Goal: Task Accomplishment & Management: Use online tool/utility

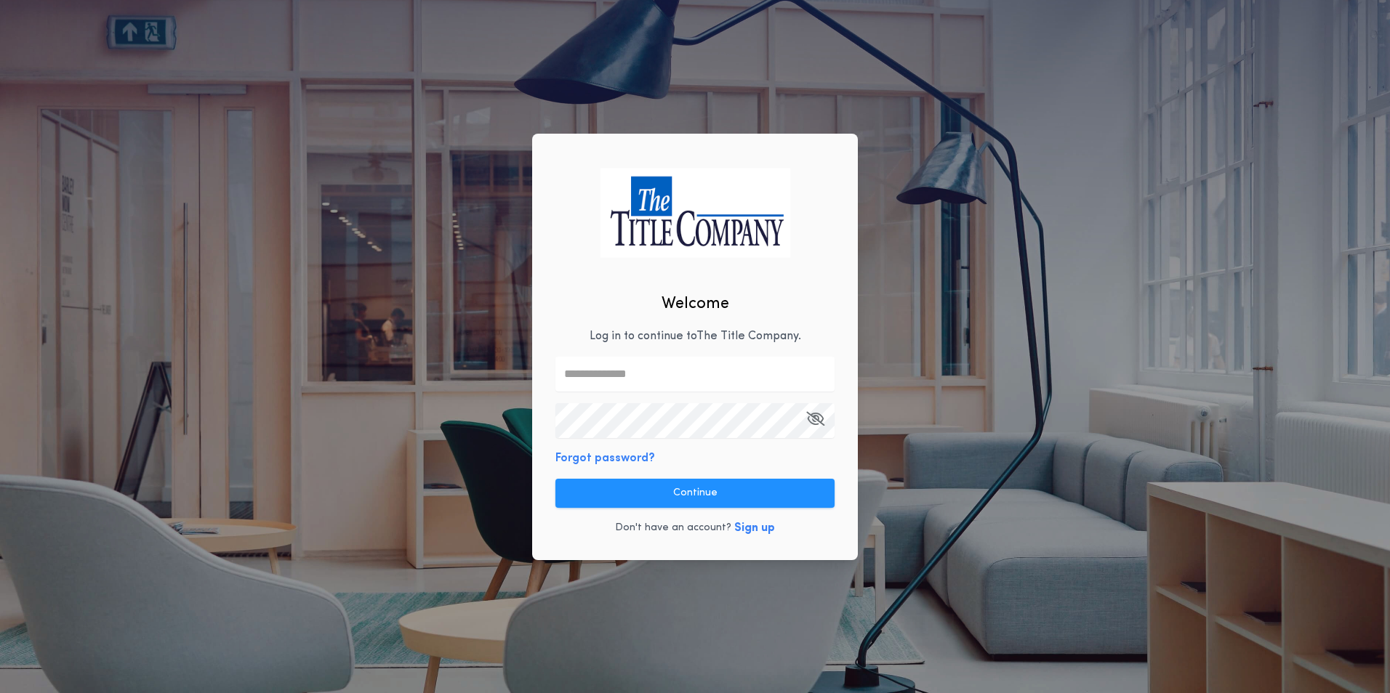
click at [611, 312] on div "Welcome Log in to continue to The Title Company . Forgot password? Continue Don…" at bounding box center [695, 347] width 326 height 427
drag, startPoint x: 613, startPoint y: 371, endPoint x: 620, endPoint y: 366, distance: 8.9
click at [614, 371] on input "text" at bounding box center [694, 374] width 279 height 35
type input "**********"
click at [821, 419] on icon "button" at bounding box center [815, 419] width 18 height 1
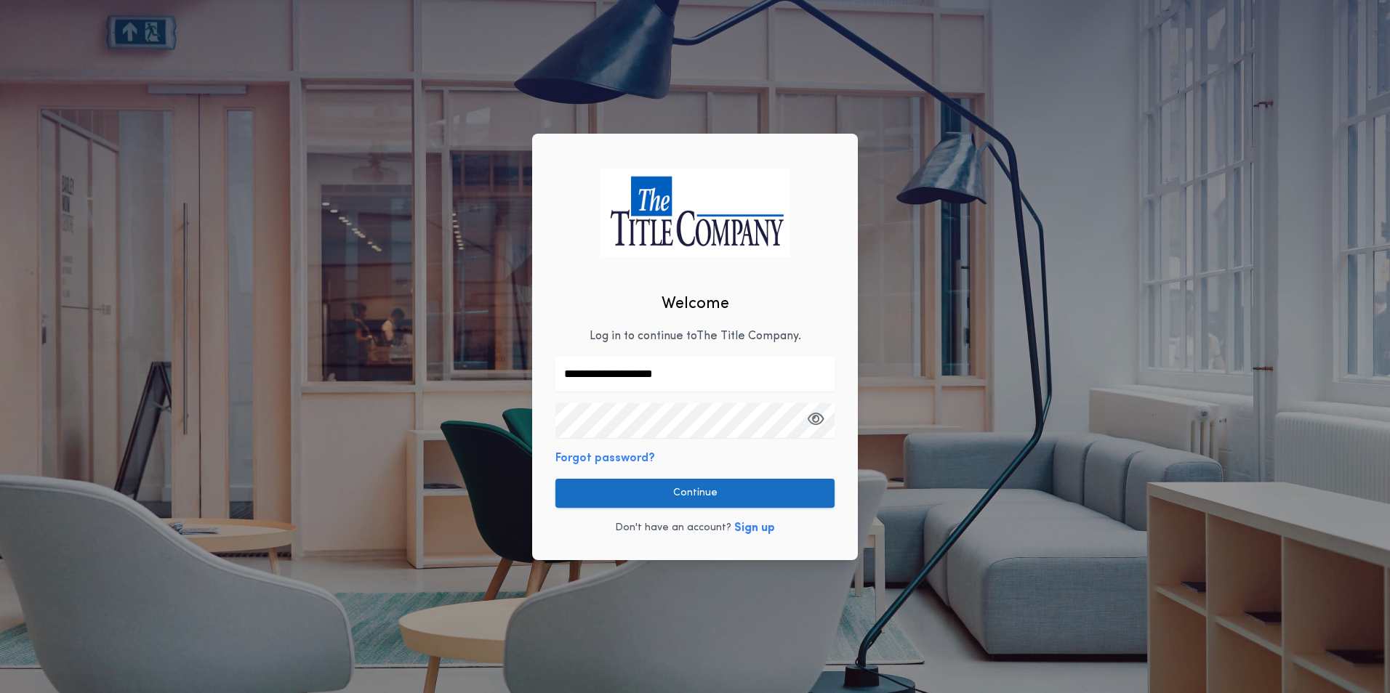
click at [707, 494] on button "Continue" at bounding box center [694, 493] width 279 height 29
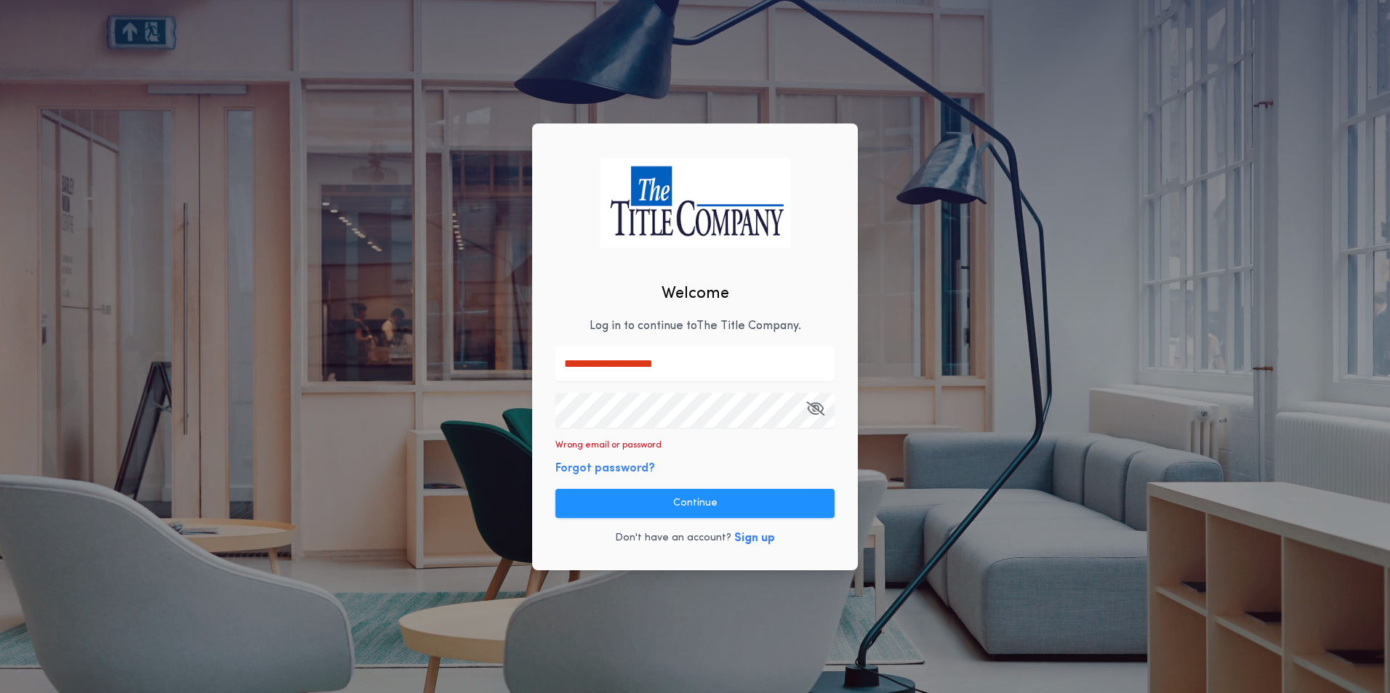
click at [747, 539] on button "Sign up" at bounding box center [754, 538] width 41 height 17
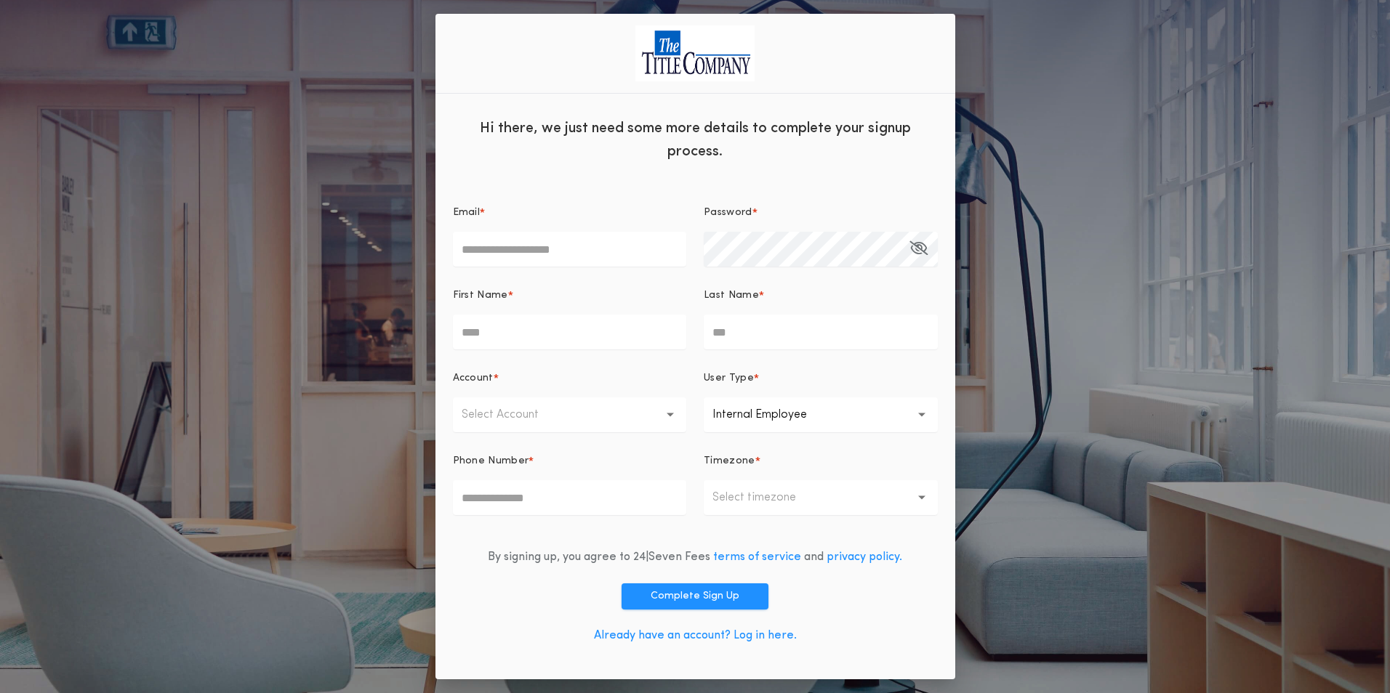
drag, startPoint x: 499, startPoint y: 254, endPoint x: 507, endPoint y: 251, distance: 8.1
click at [499, 254] on input "Email *" at bounding box center [570, 249] width 234 height 35
type input "**********"
type input "******"
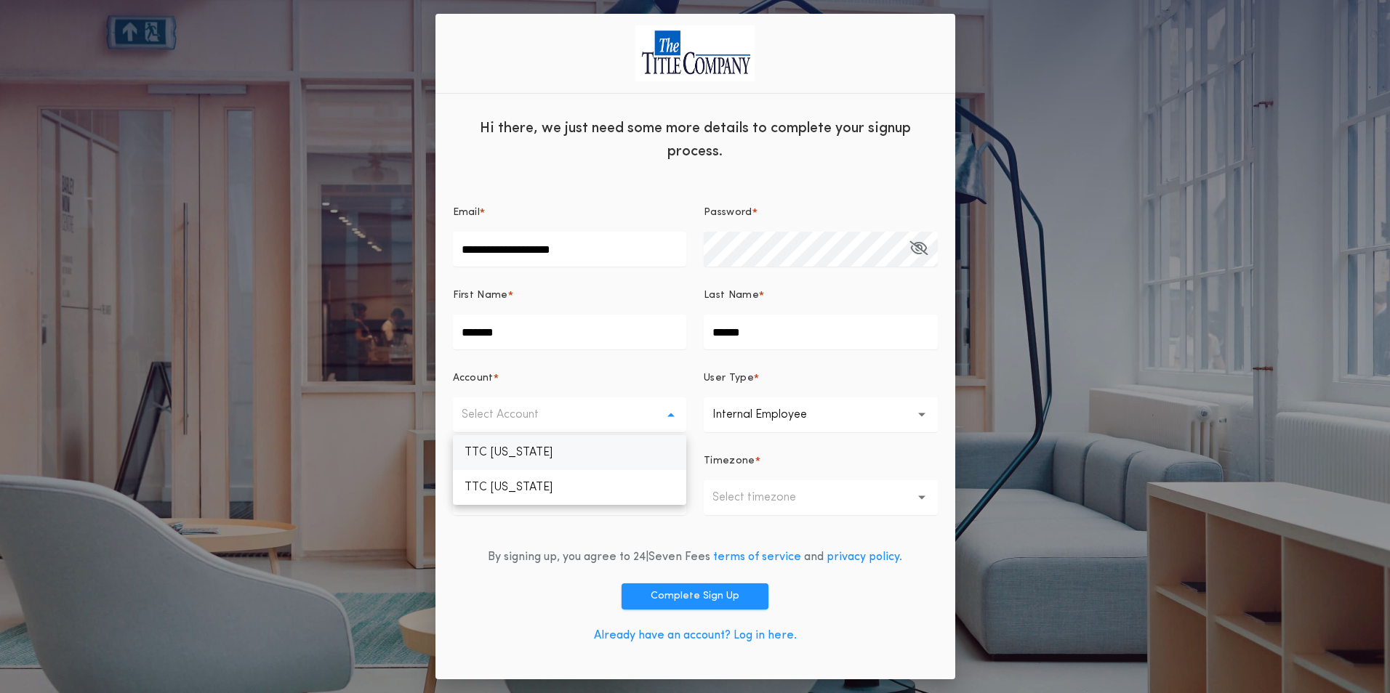
click at [553, 446] on p "TTC [US_STATE]" at bounding box center [570, 452] width 234 height 35
click at [760, 395] on div "User Type *" at bounding box center [821, 384] width 234 height 26
click at [757, 419] on p "Internal Employee" at bounding box center [771, 414] width 118 height 17
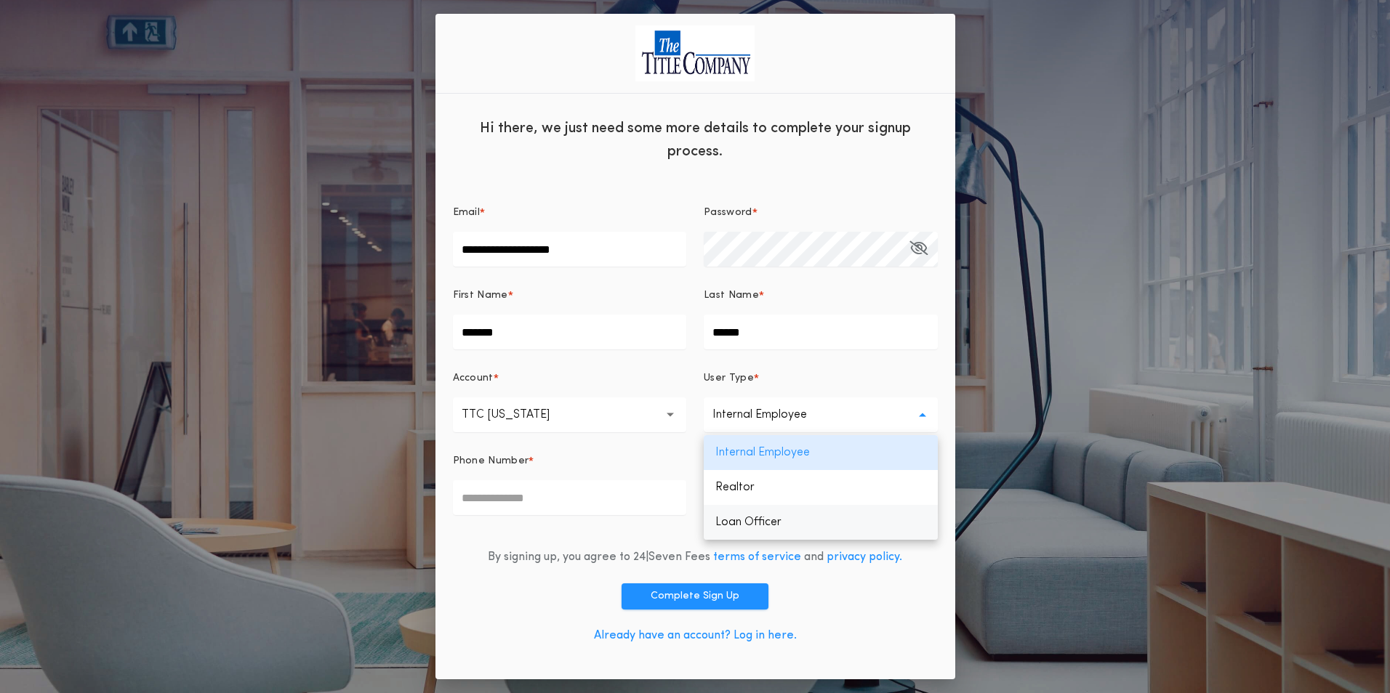
click at [776, 518] on p "Loan Officer" at bounding box center [821, 522] width 234 height 35
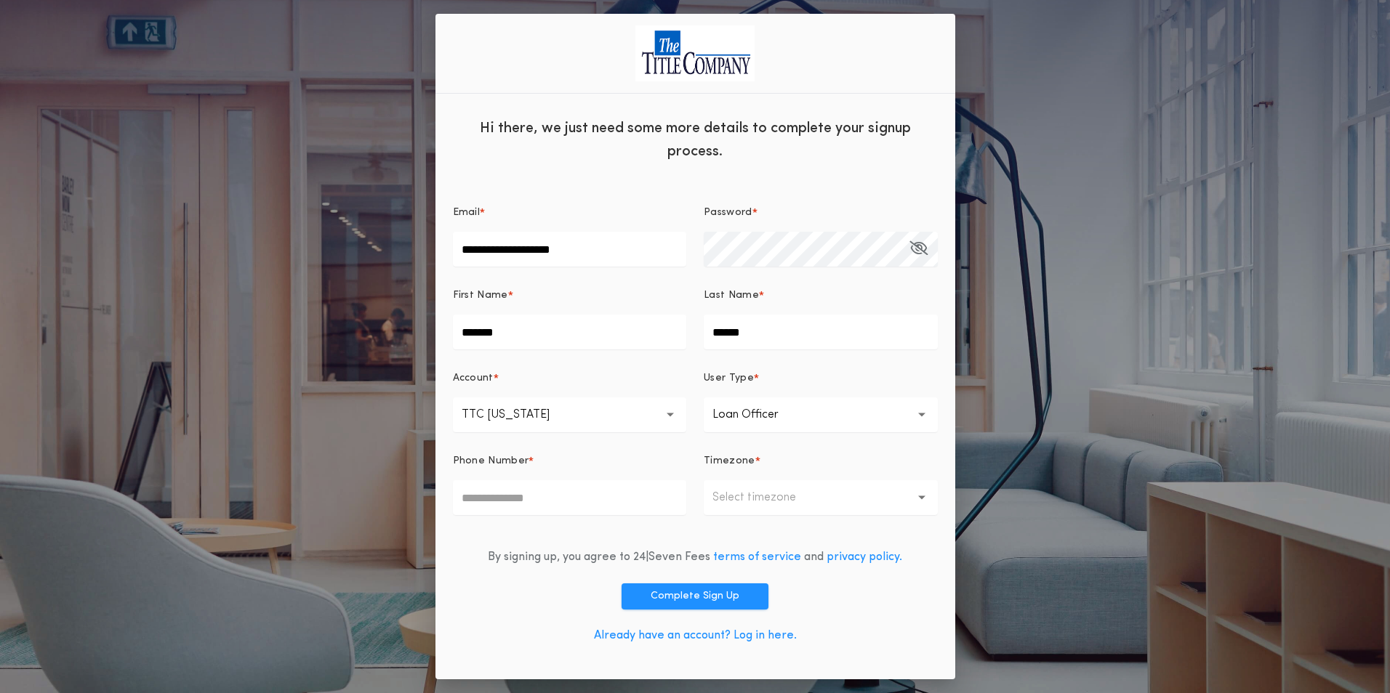
click at [542, 505] on input "Phone Number *" at bounding box center [570, 497] width 234 height 35
type input "**********"
click at [835, 493] on button "Select timezone" at bounding box center [821, 497] width 234 height 35
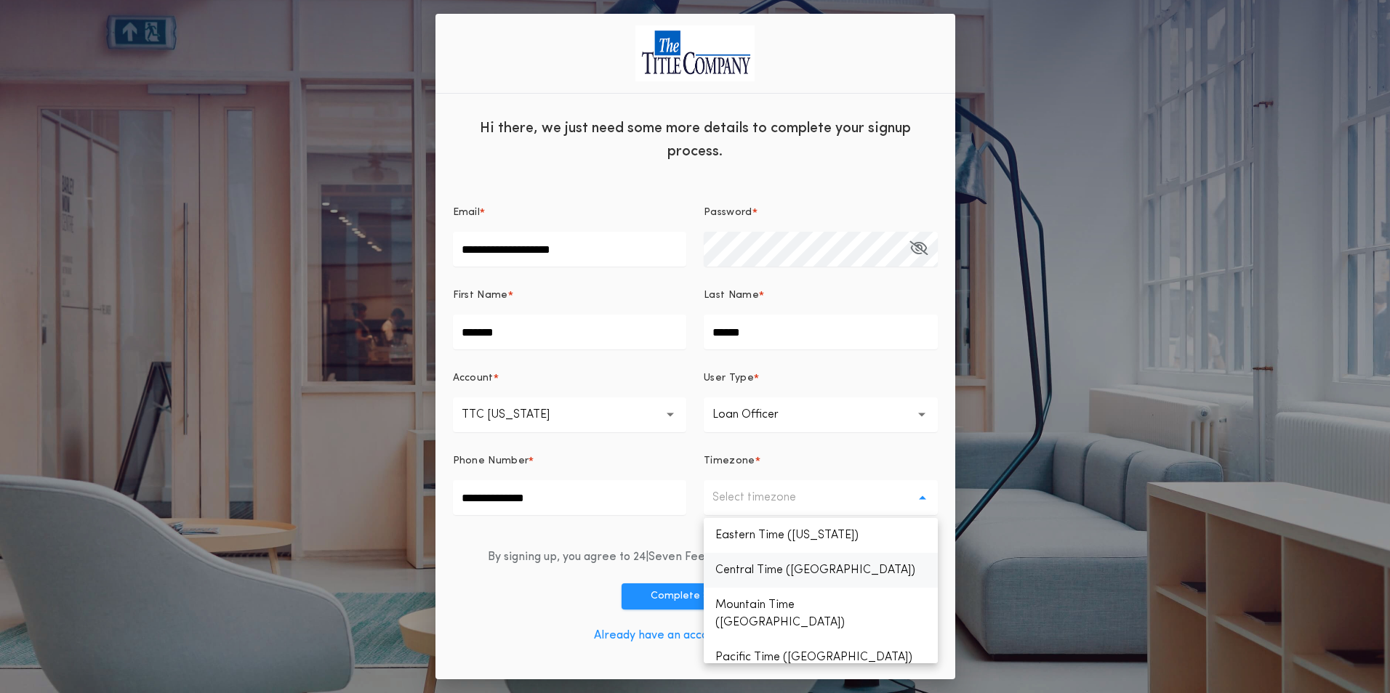
click at [765, 571] on p "Central Time ([GEOGRAPHIC_DATA])" at bounding box center [821, 570] width 234 height 35
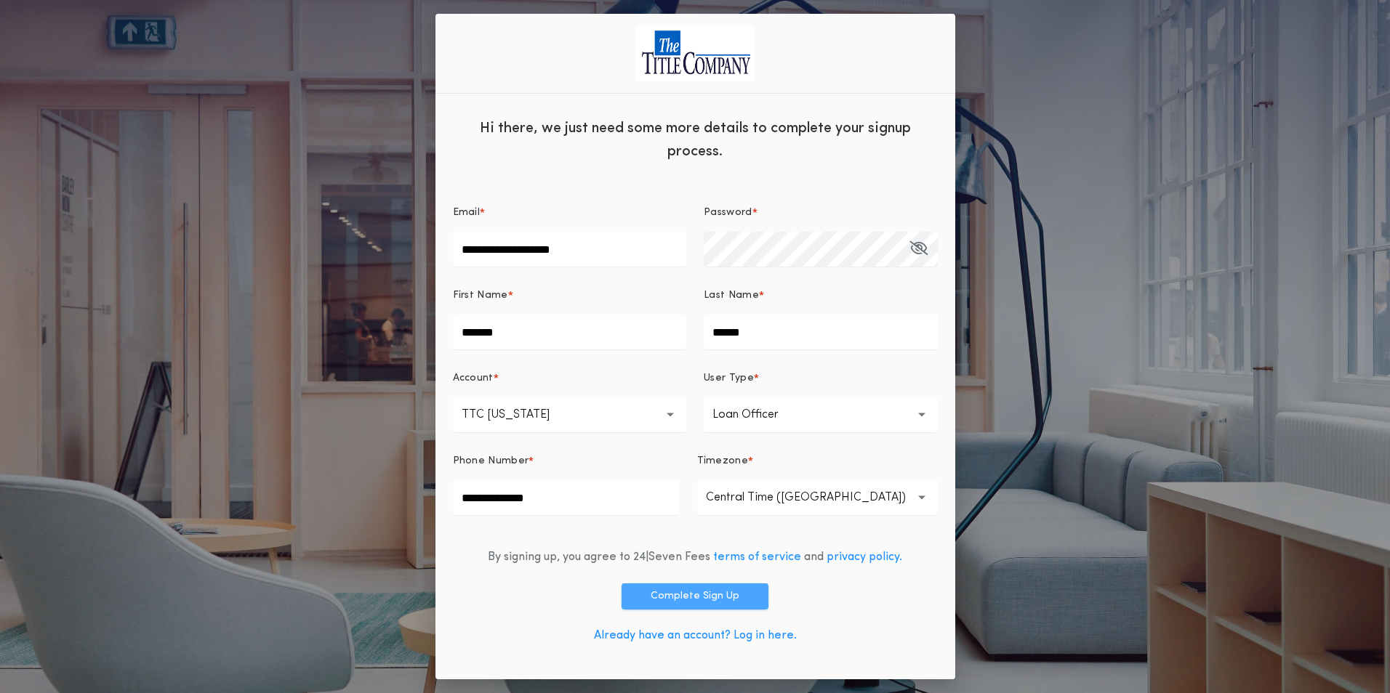
click at [684, 595] on button "Complete Sign Up" at bounding box center [695, 597] width 147 height 26
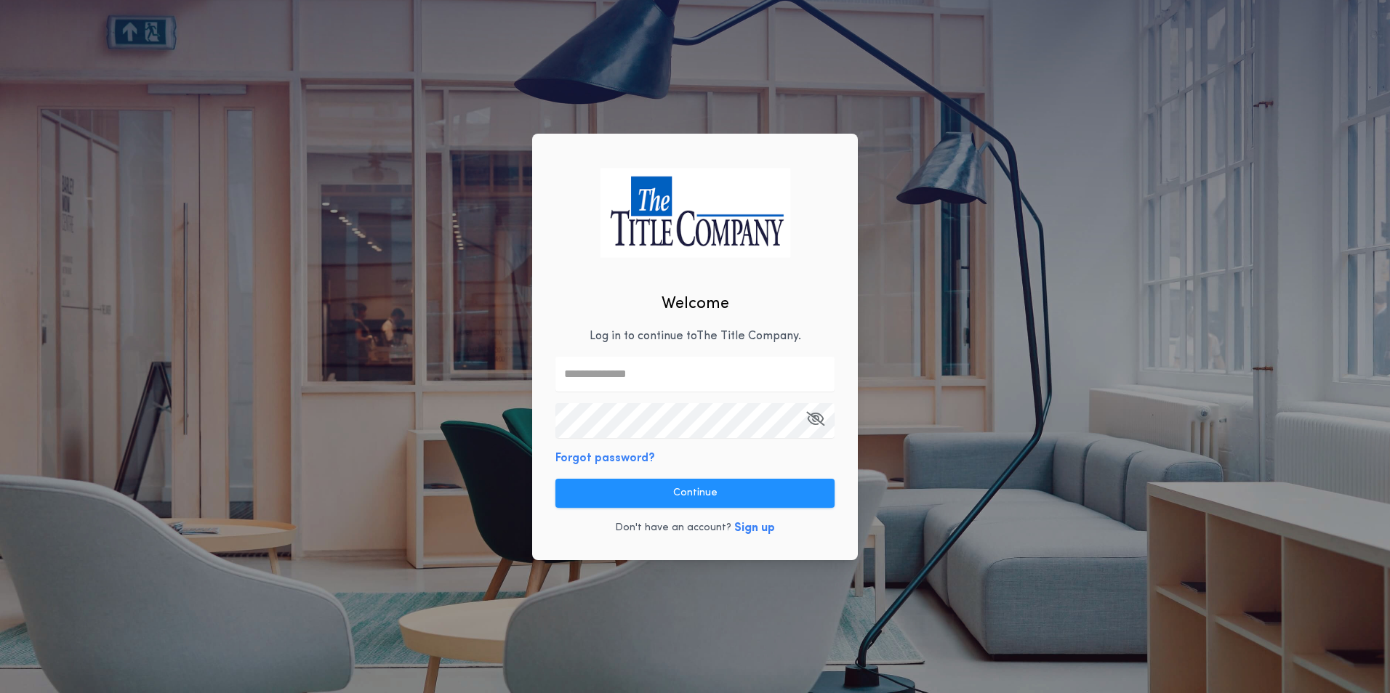
type input "**********"
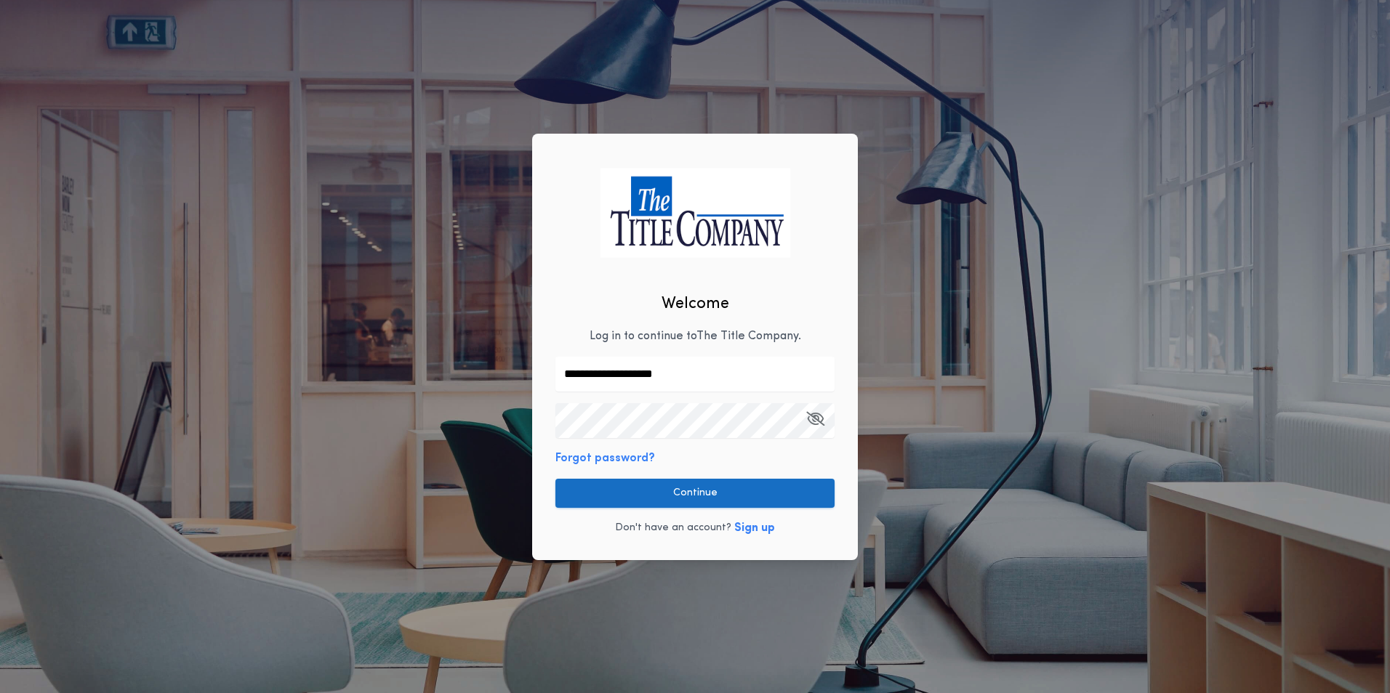
click at [730, 496] on button "Continue" at bounding box center [694, 493] width 279 height 29
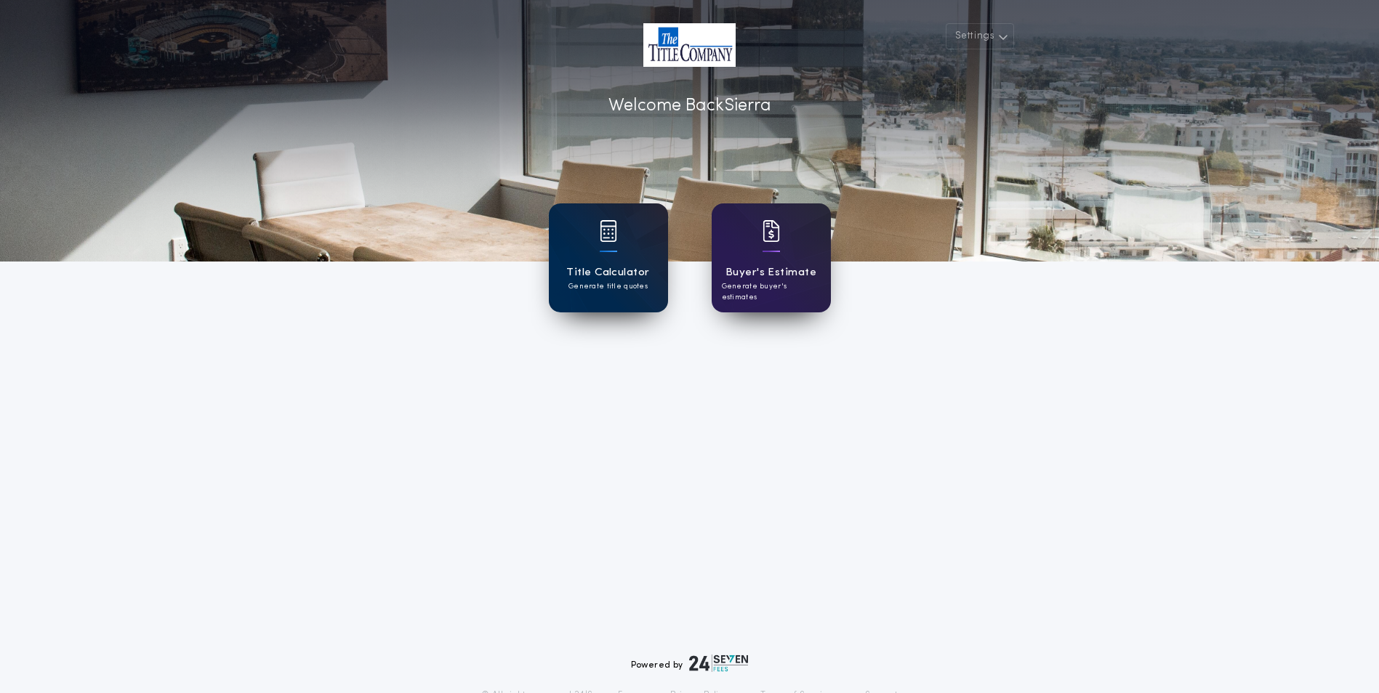
click at [631, 233] on div "Title Calculator Generate title quotes" at bounding box center [608, 258] width 119 height 109
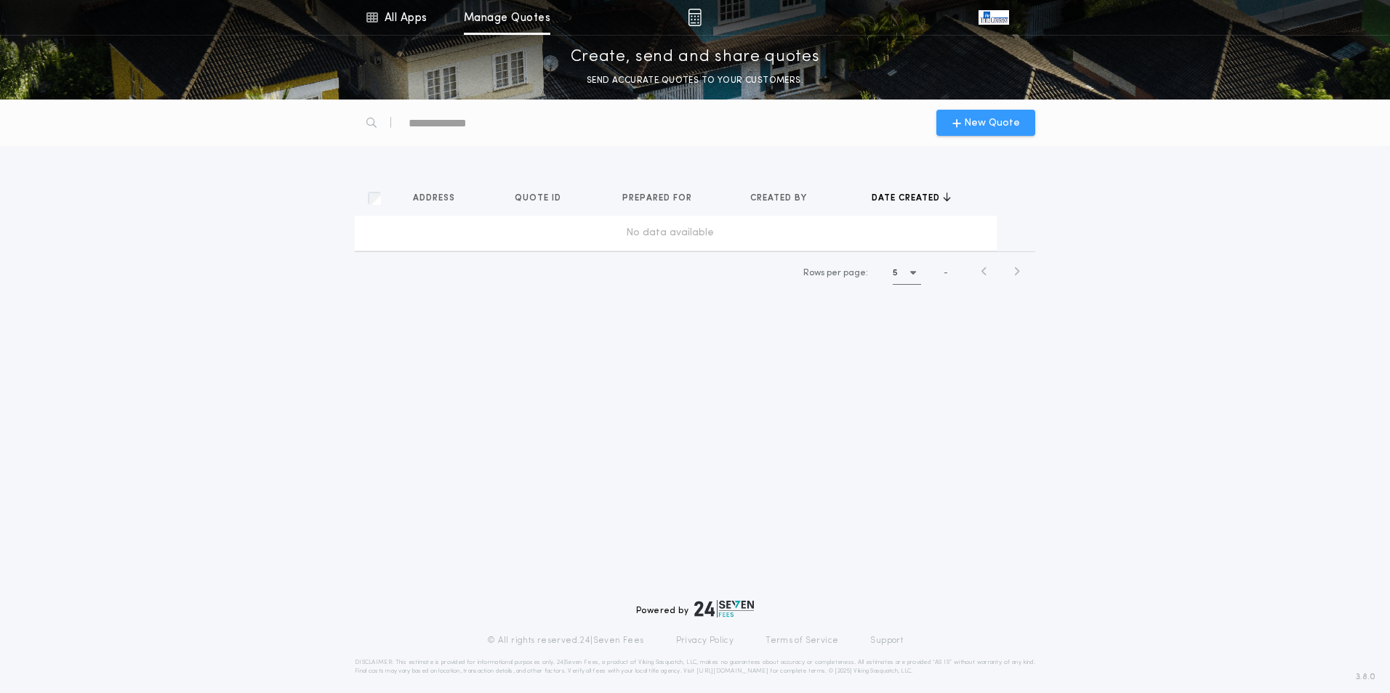
click at [970, 130] on span "New Quote" at bounding box center [992, 123] width 56 height 15
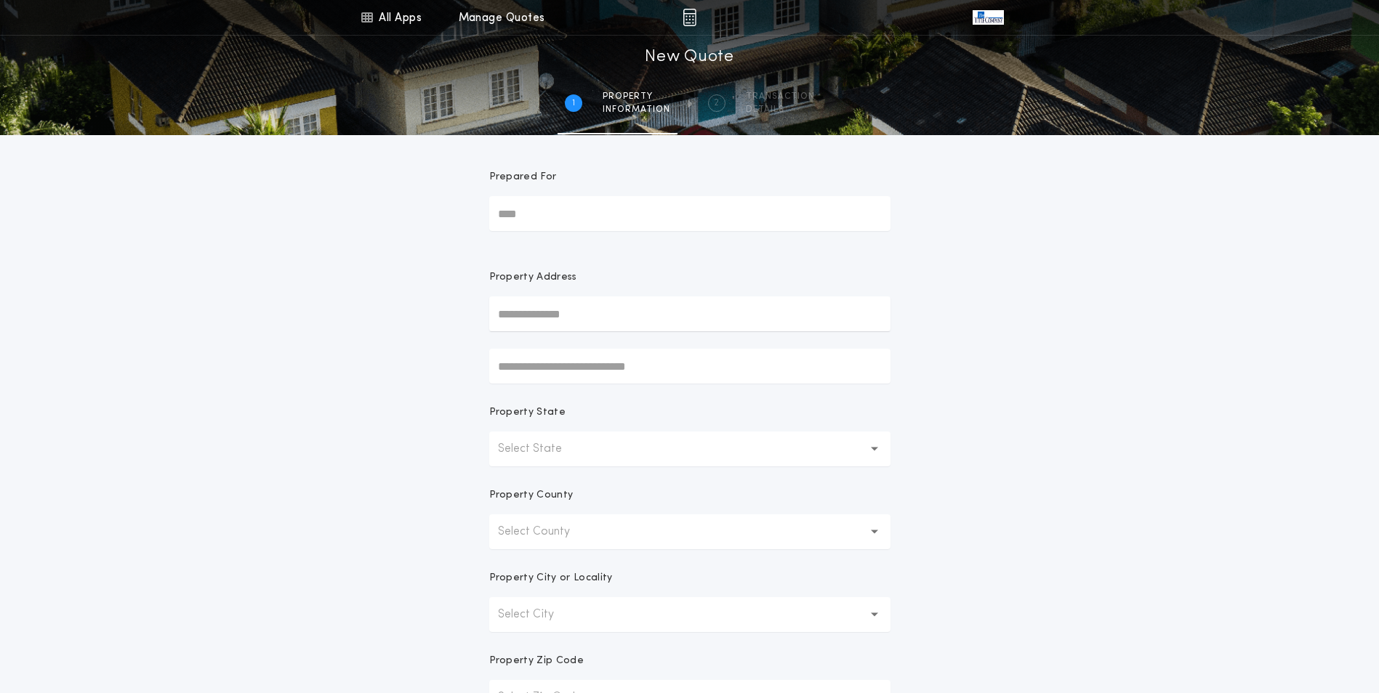
click at [630, 220] on input "Prepared For" at bounding box center [689, 213] width 401 height 35
type input "**********"
click at [554, 309] on input "text" at bounding box center [689, 314] width 401 height 35
type input "**********"
click at [641, 449] on button "Select State" at bounding box center [689, 449] width 401 height 35
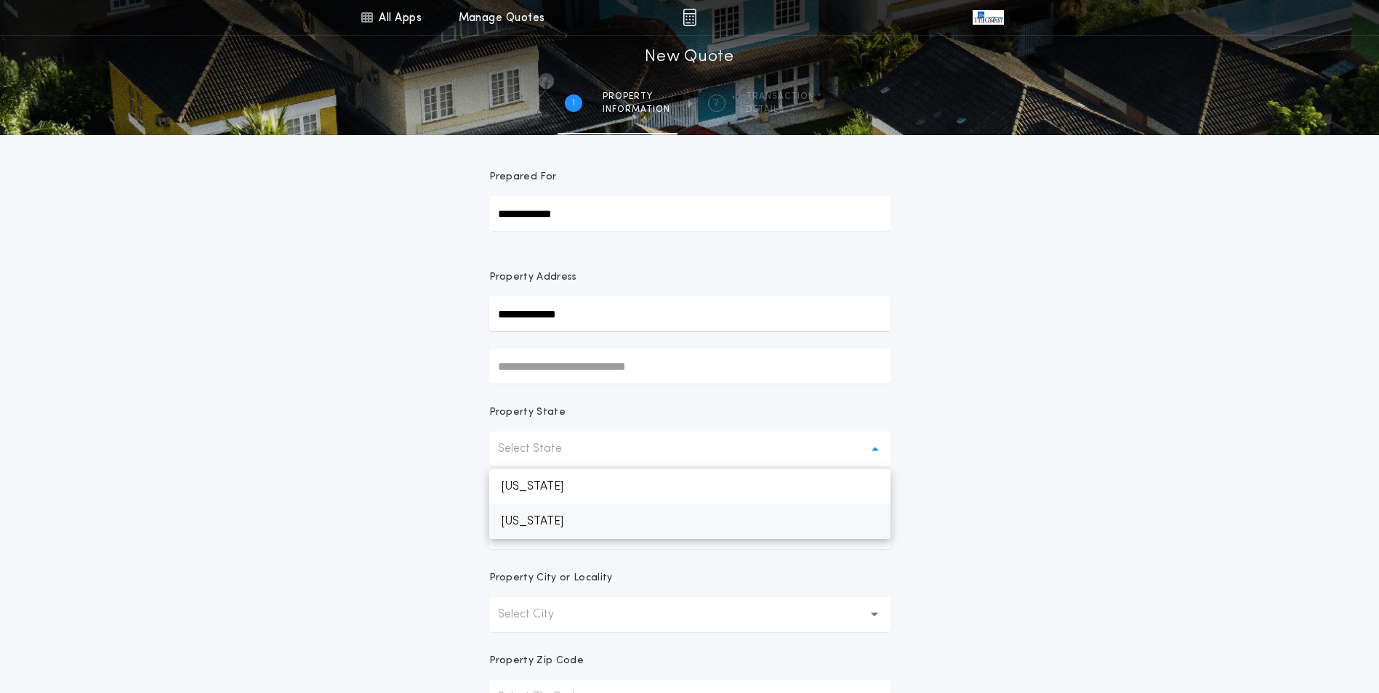
click at [568, 521] on p "[US_STATE]" at bounding box center [689, 521] width 401 height 35
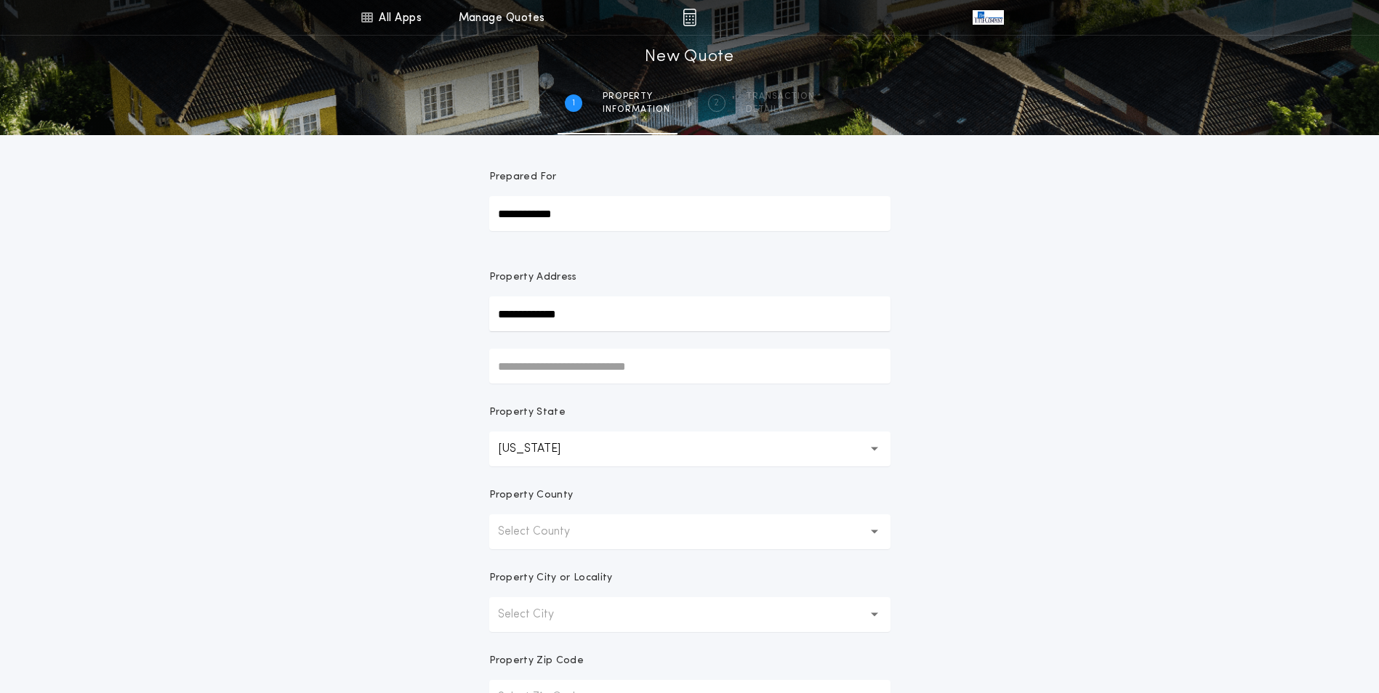
click at [580, 539] on p "Select County" at bounding box center [545, 531] width 95 height 17
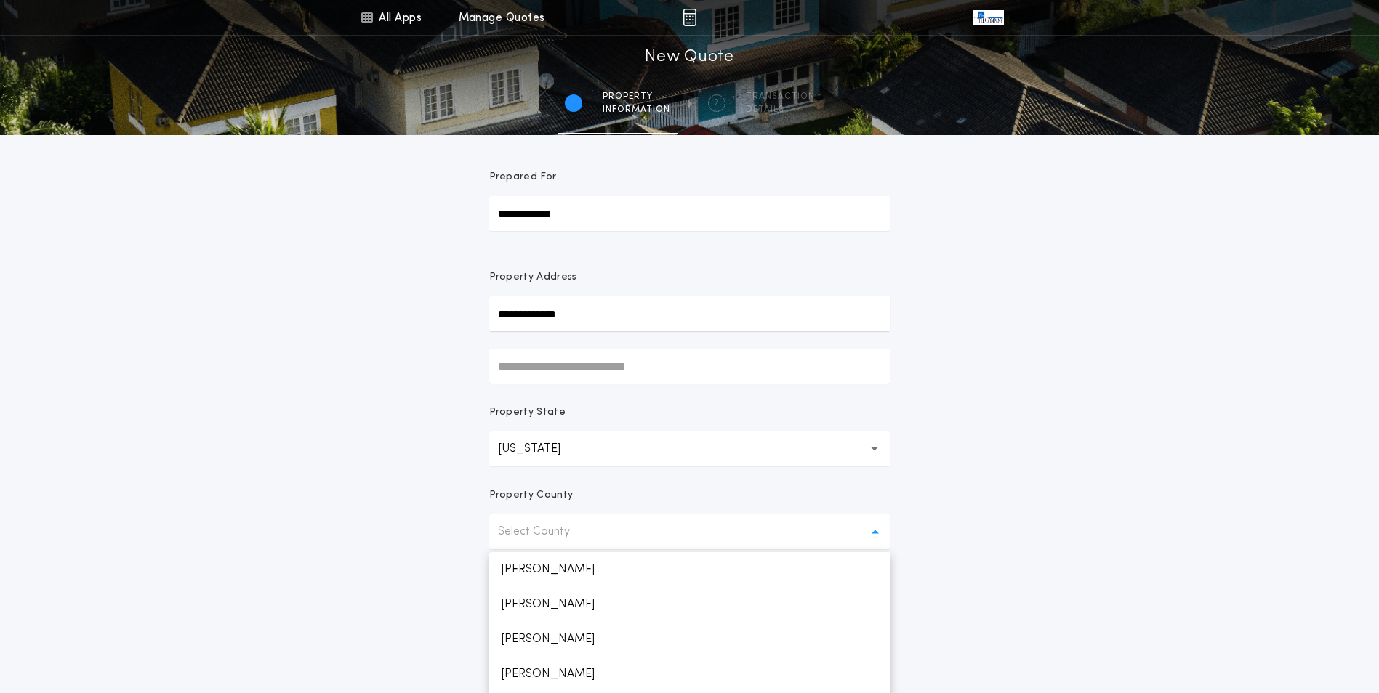
click at [580, 539] on p "Select County" at bounding box center [545, 531] width 95 height 17
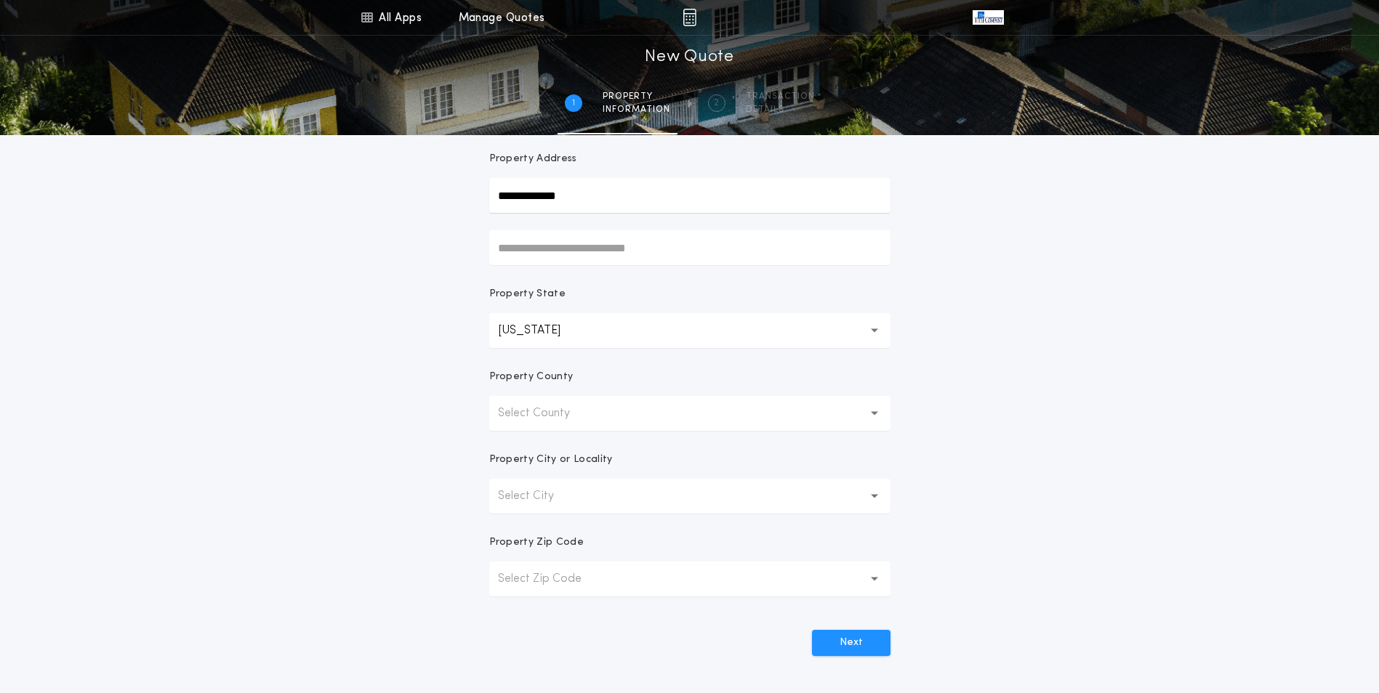
scroll to position [145, 0]
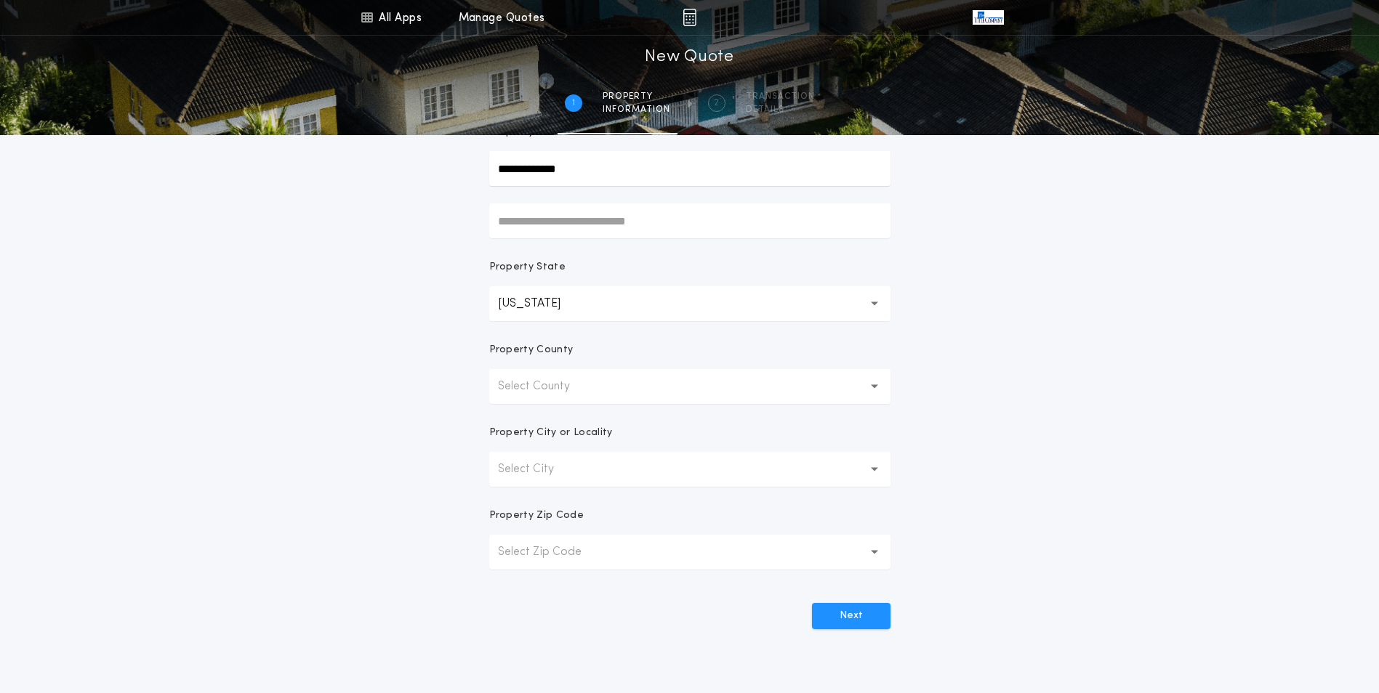
click at [559, 548] on p "Select Zip Code" at bounding box center [551, 552] width 107 height 17
click at [624, 390] on button "Select County" at bounding box center [689, 386] width 401 height 35
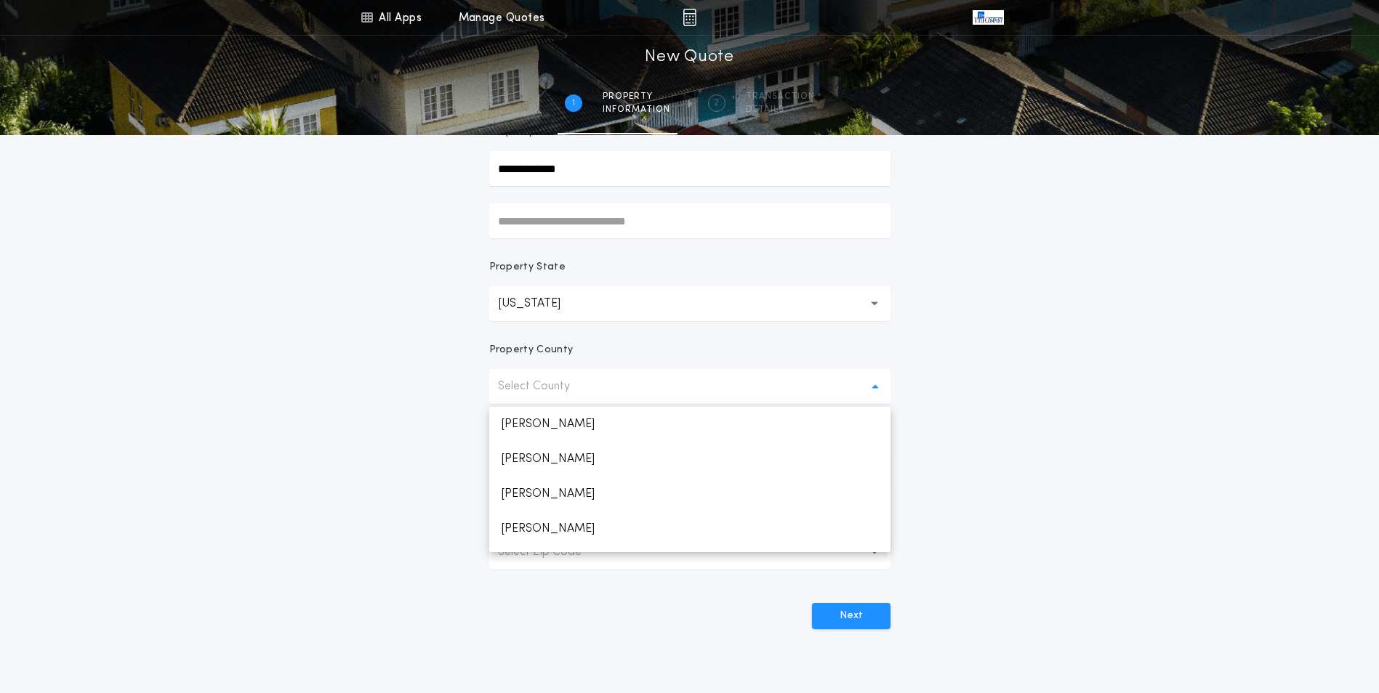
click at [327, 405] on div "**********" at bounding box center [689, 270] width 1379 height 831
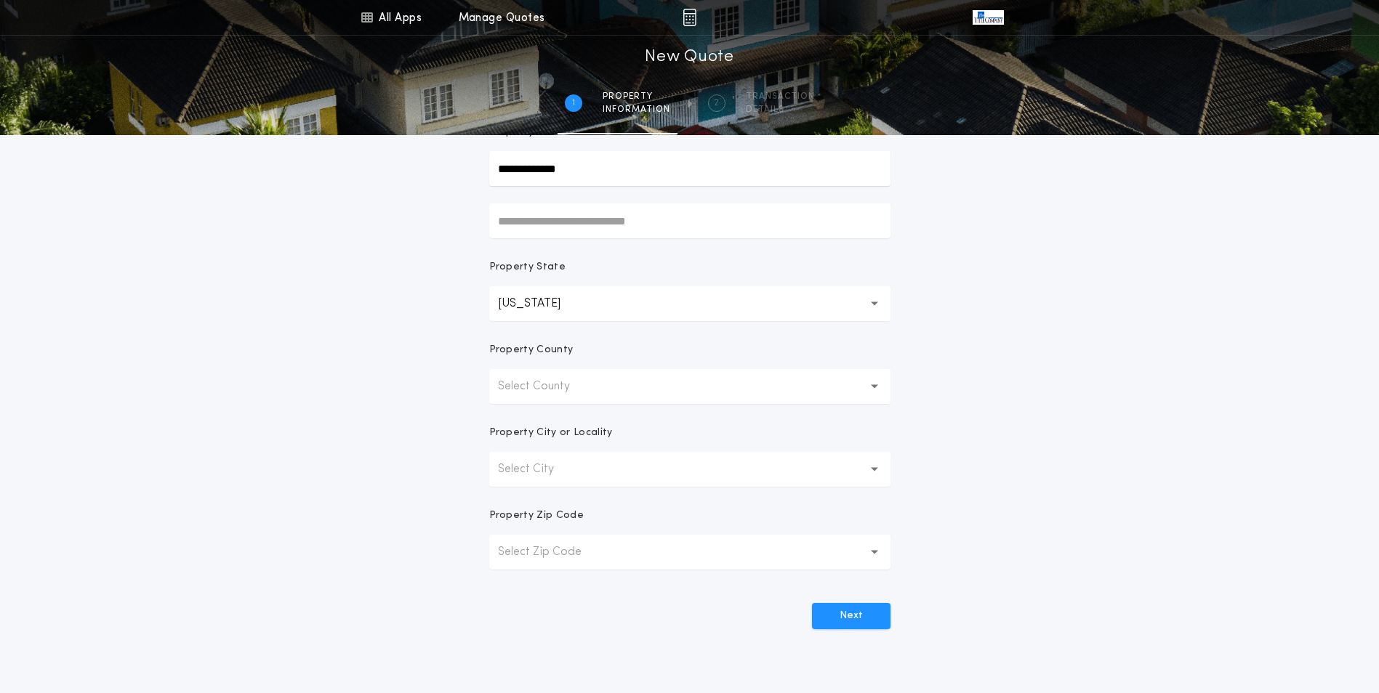
click at [540, 470] on p "Select City" at bounding box center [537, 469] width 79 height 17
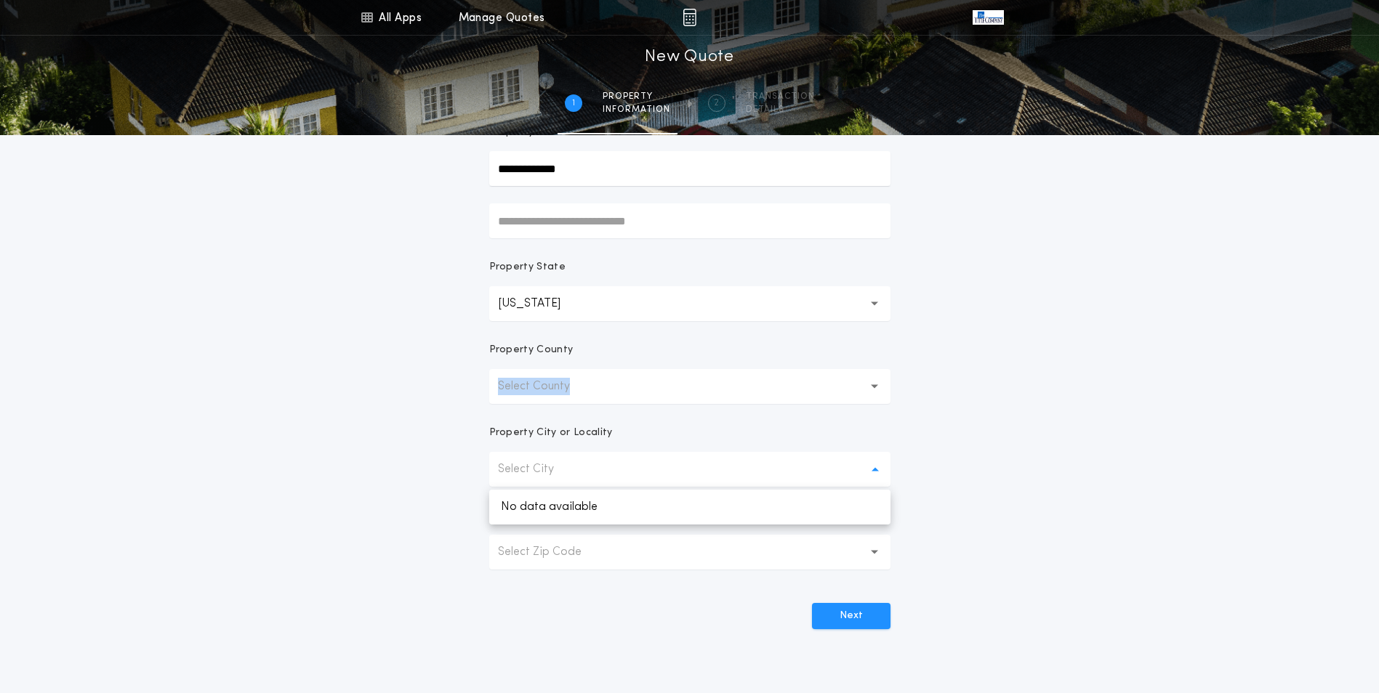
click at [579, 371] on div "Property County Select County" at bounding box center [689, 373] width 401 height 61
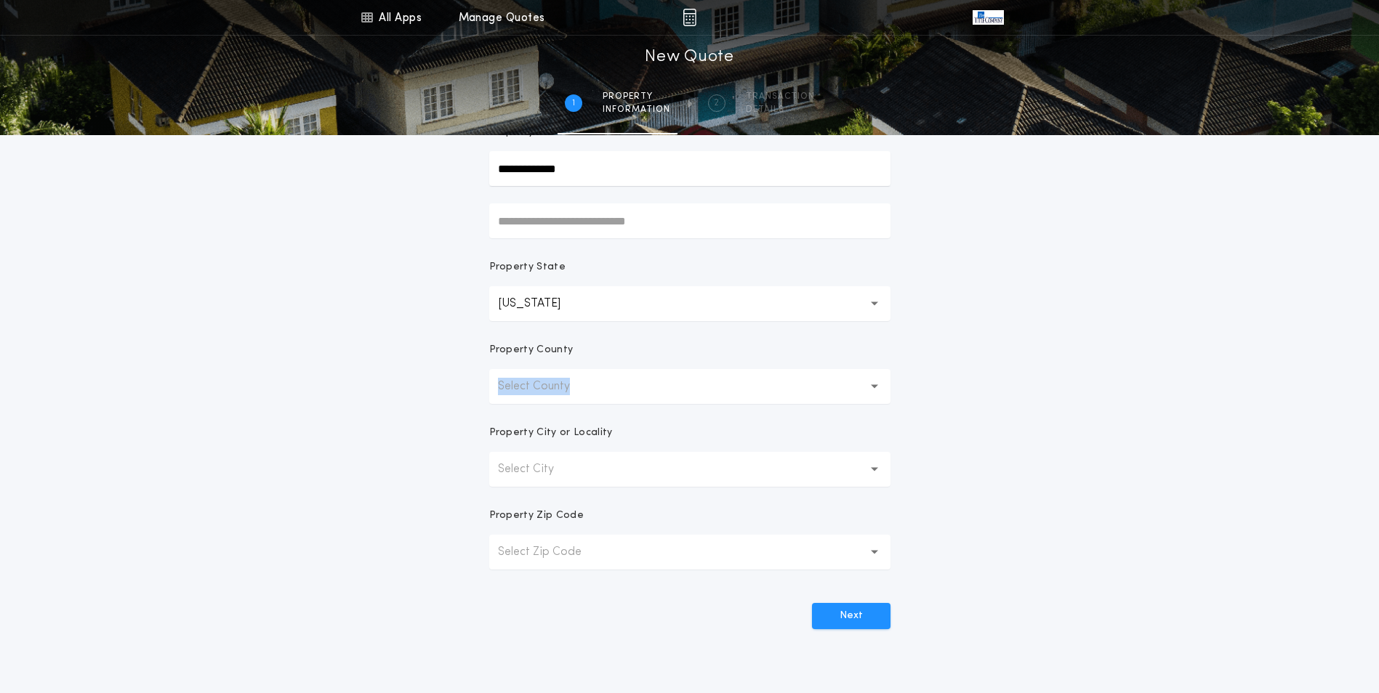
drag, startPoint x: 579, startPoint y: 371, endPoint x: 588, endPoint y: 387, distance: 19.2
click at [588, 387] on p "Select County" at bounding box center [545, 386] width 95 height 17
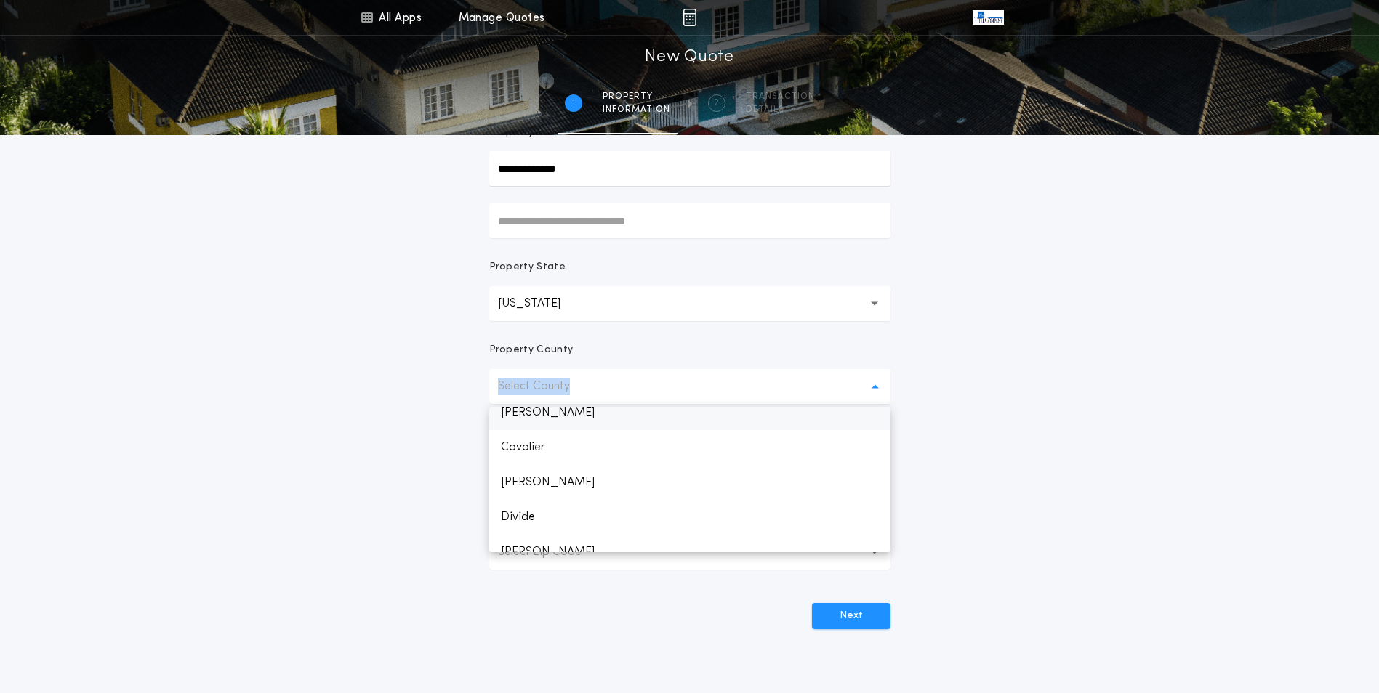
click at [522, 415] on p "[PERSON_NAME]" at bounding box center [689, 412] width 401 height 35
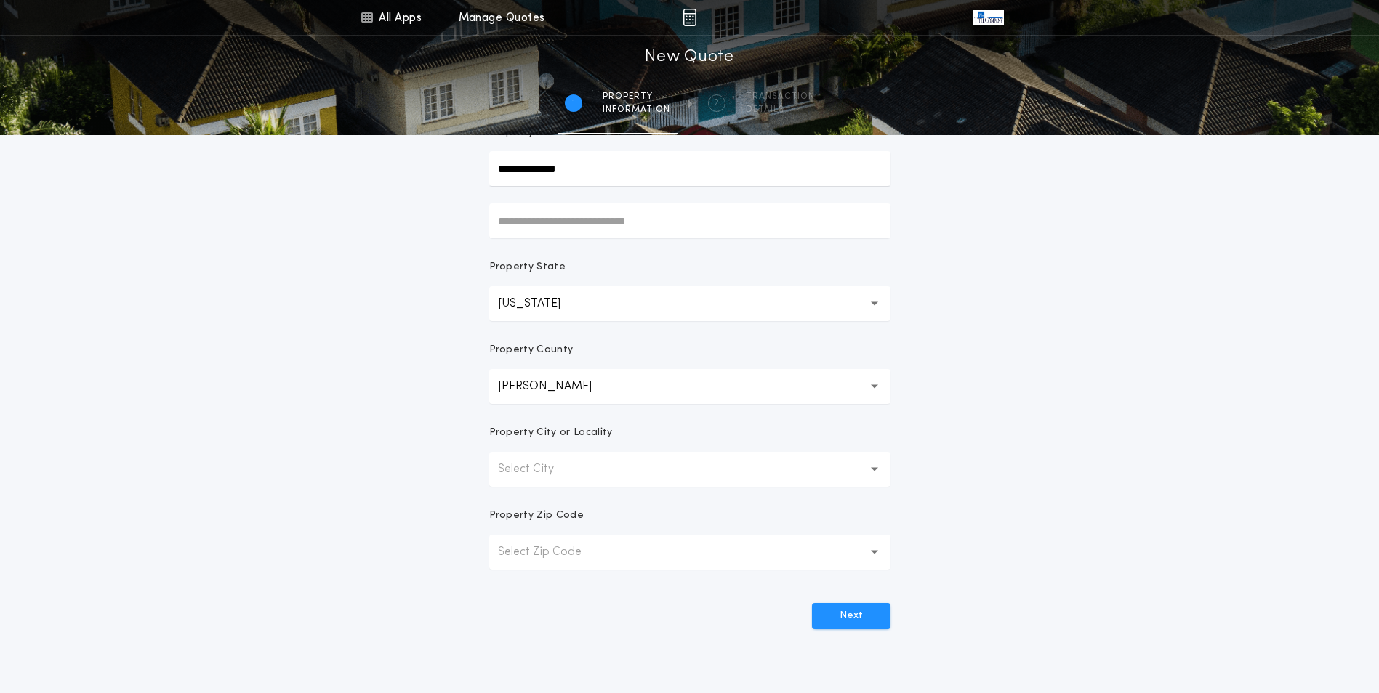
click at [560, 469] on p "Select City" at bounding box center [537, 469] width 79 height 17
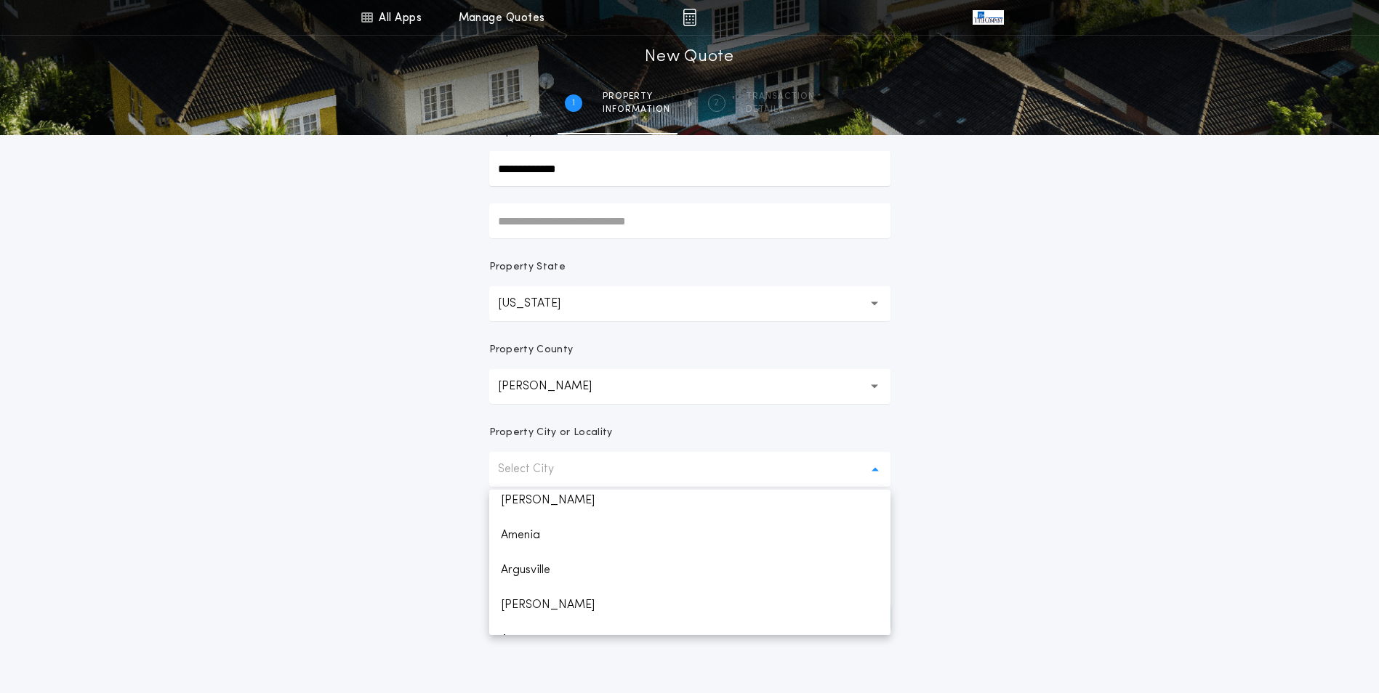
scroll to position [73, 0]
click at [552, 567] on p "[PERSON_NAME]" at bounding box center [689, 574] width 401 height 35
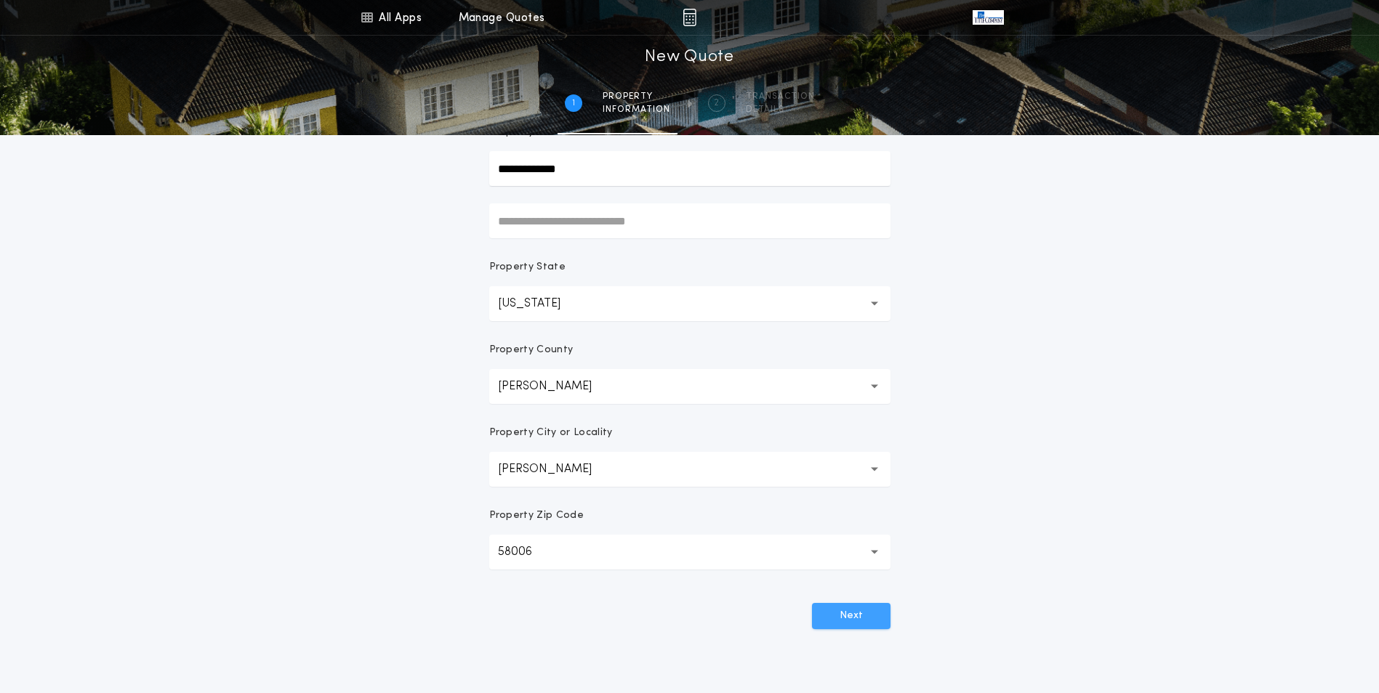
click at [848, 623] on button "Next" at bounding box center [851, 616] width 79 height 26
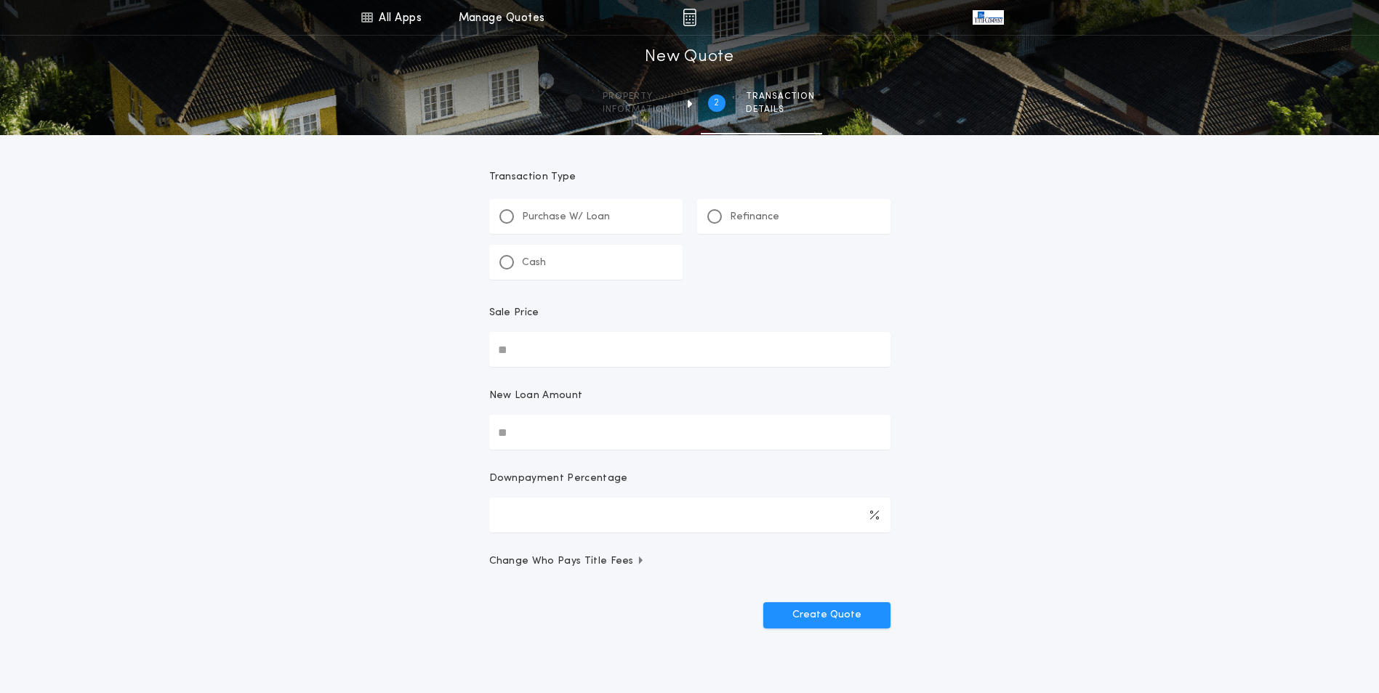
click at [845, 219] on div "Refinance" at bounding box center [793, 216] width 193 height 35
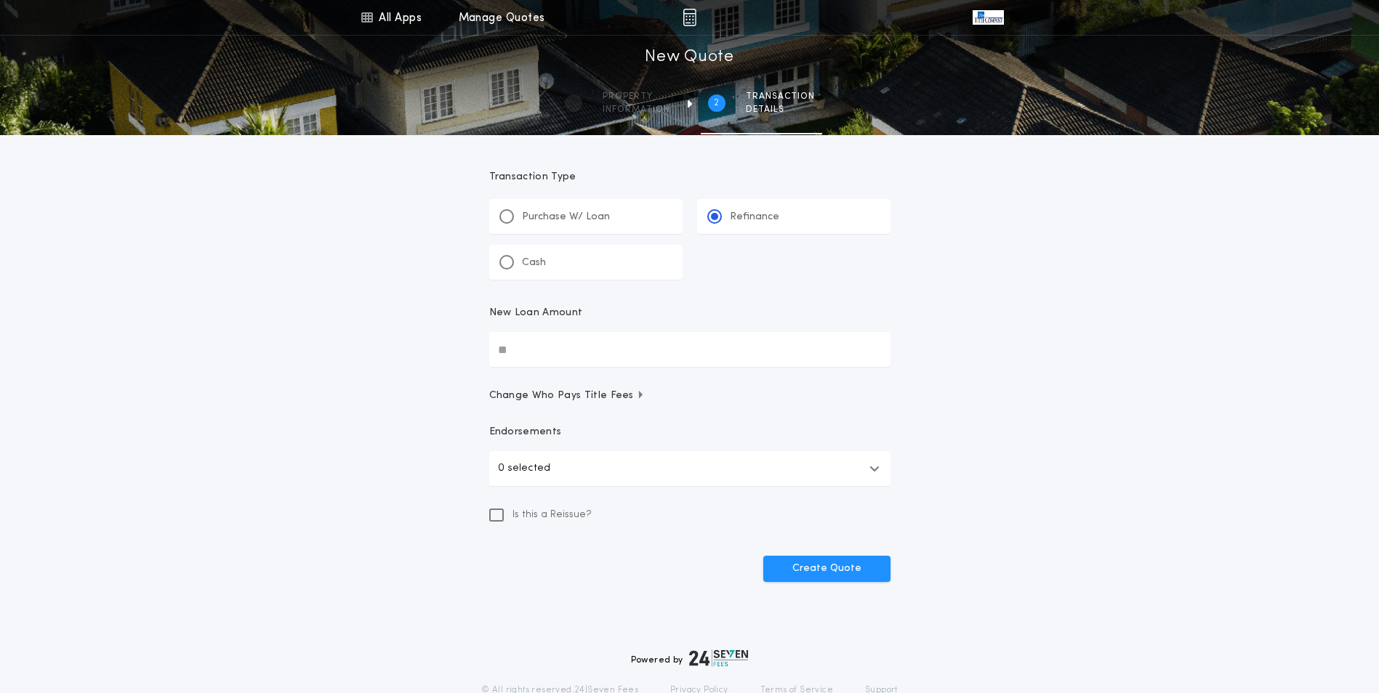
click at [653, 352] on input "New Loan Amount" at bounding box center [689, 349] width 401 height 35
type input "********"
click at [847, 567] on button "Create Quote" at bounding box center [826, 569] width 127 height 26
